Goal: Navigation & Orientation: Find specific page/section

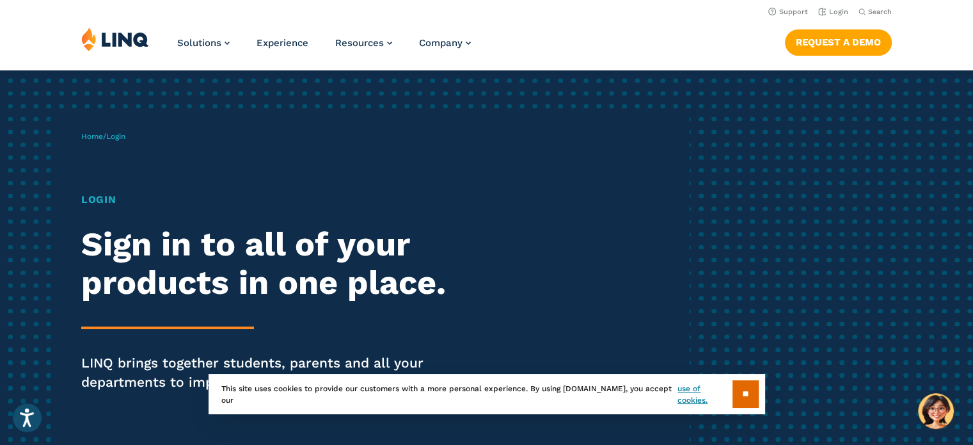
click at [124, 137] on span "Login" at bounding box center [115, 136] width 19 height 9
click at [835, 7] on li "Login" at bounding box center [834, 11] width 30 height 14
click at [742, 394] on input "**" at bounding box center [746, 394] width 26 height 28
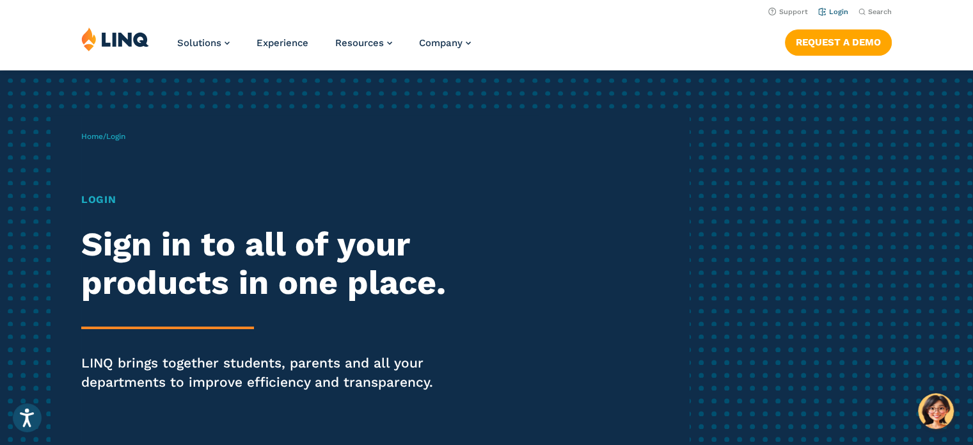
click at [841, 13] on link "Login" at bounding box center [834, 12] width 30 height 8
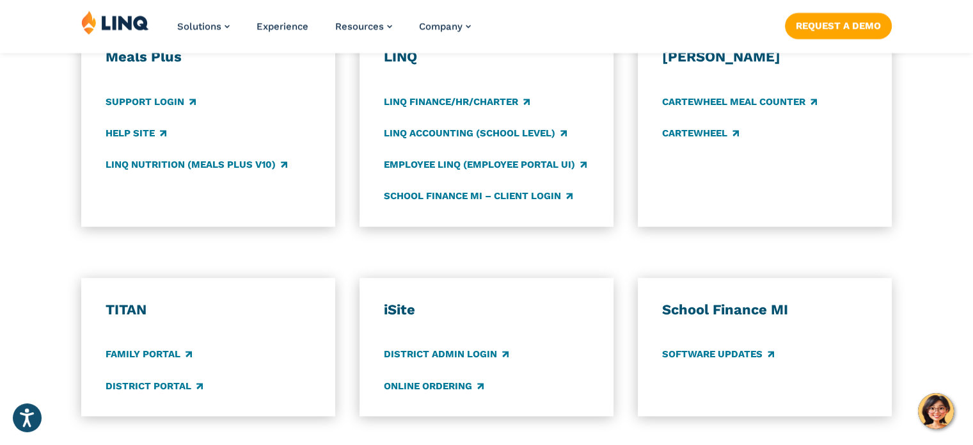
scroll to position [747, 0]
click at [451, 158] on link "Employee LINQ (Employee Portal UI)" at bounding box center [485, 164] width 203 height 14
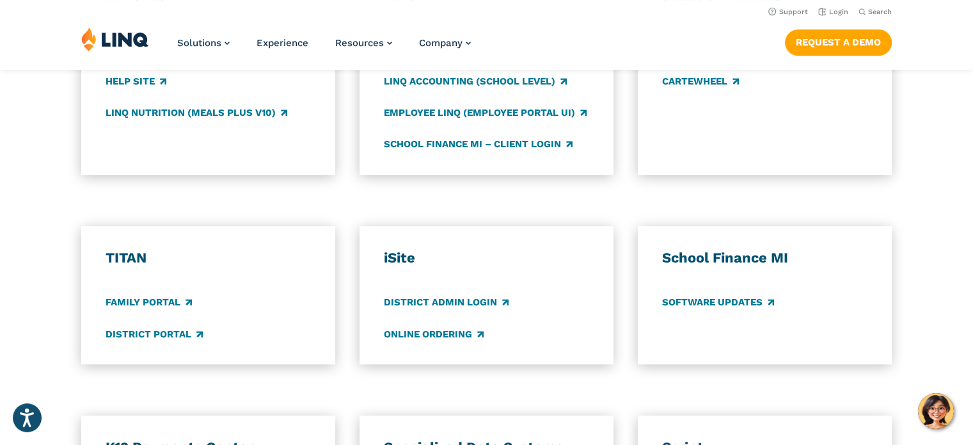
scroll to position [799, 0]
